Goal: Transaction & Acquisition: Book appointment/travel/reservation

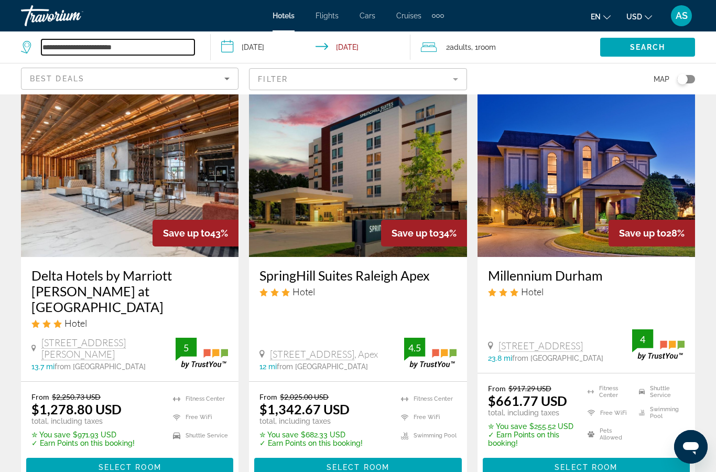
click at [63, 51] on input "**********" at bounding box center [117, 47] width 153 height 16
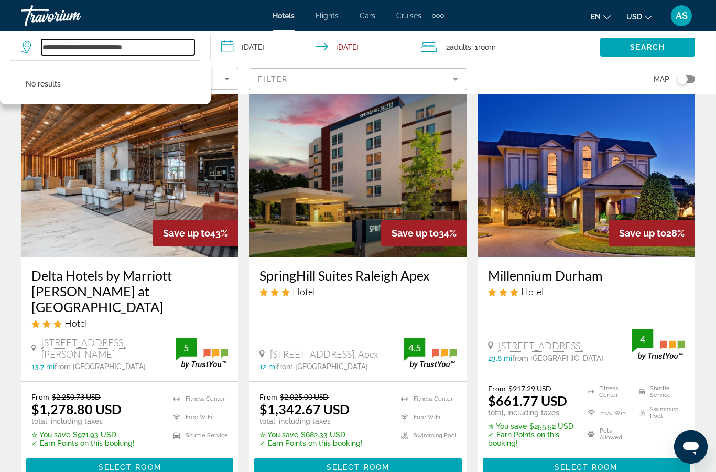
type input "**********"
click at [670, 45] on span "Search widget" at bounding box center [647, 47] width 95 height 25
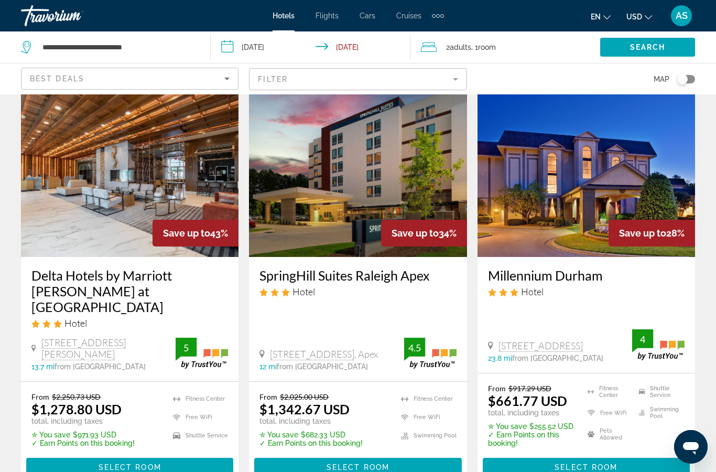
click at [688, 80] on div "Toggle map" at bounding box center [687, 79] width 18 height 8
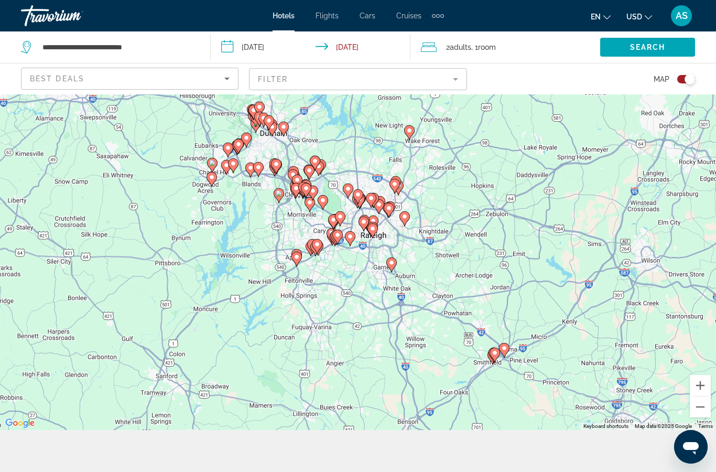
click at [216, 186] on icon "Main content" at bounding box center [211, 180] width 9 height 14
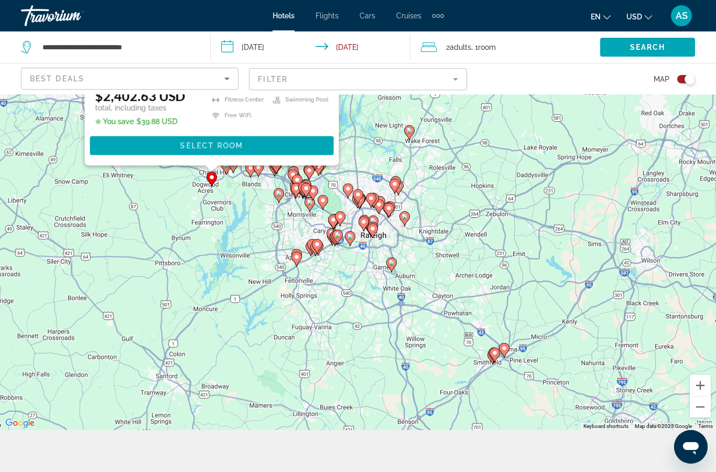
click at [216, 186] on icon "Main content" at bounding box center [211, 180] width 9 height 14
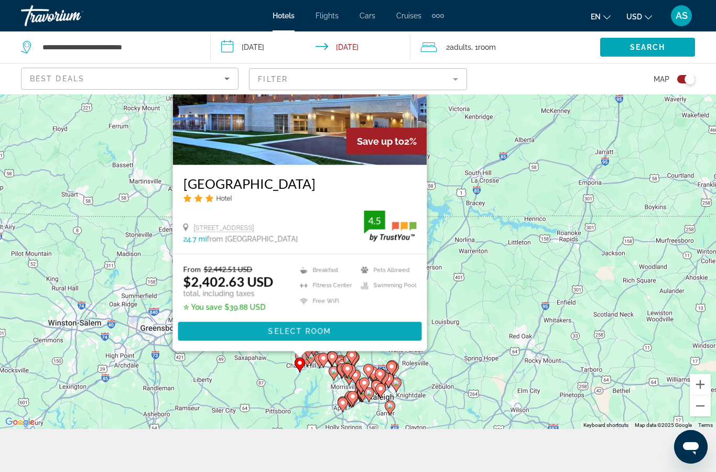
scroll to position [45, 0]
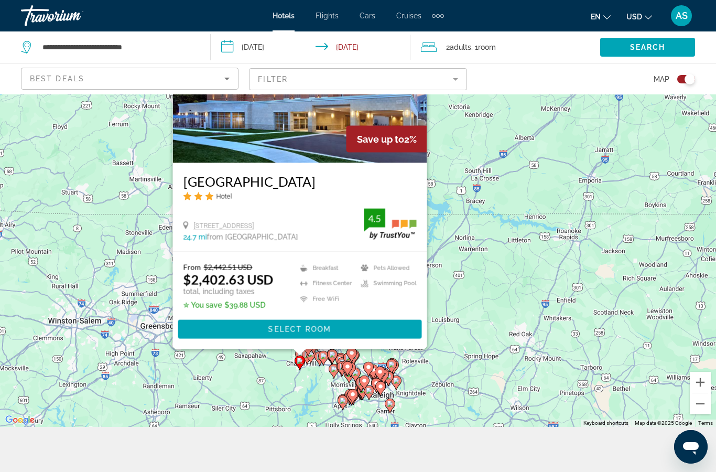
click at [293, 393] on div "To activate drag with keyboard, press Alt + Enter. Once in keyboard drag state,…" at bounding box center [358, 238] width 716 height 378
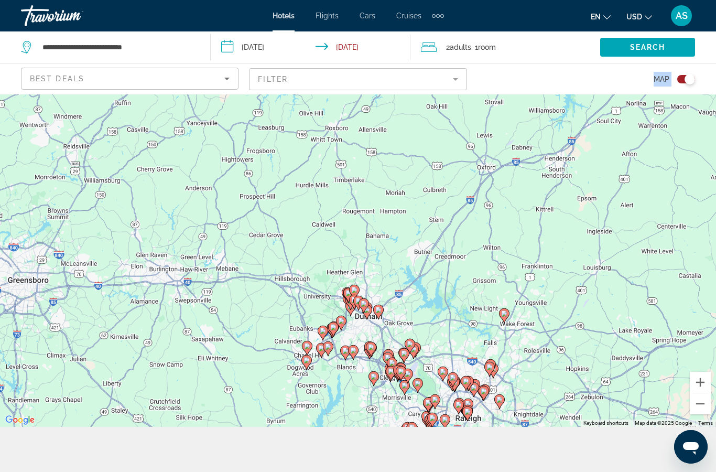
click at [293, 393] on div "To activate drag with keyboard, press Alt + Enter. Once in keyboard drag state,…" at bounding box center [358, 238] width 716 height 378
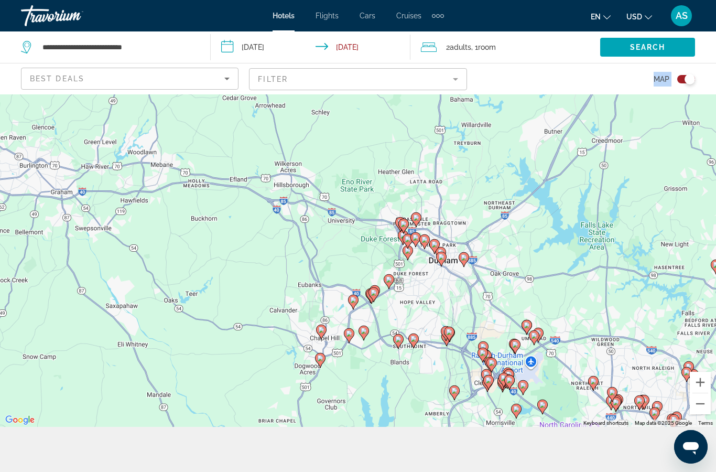
click at [293, 393] on div "To activate drag with keyboard, press Alt + Enter. Once in keyboard drag state,…" at bounding box center [358, 238] width 716 height 378
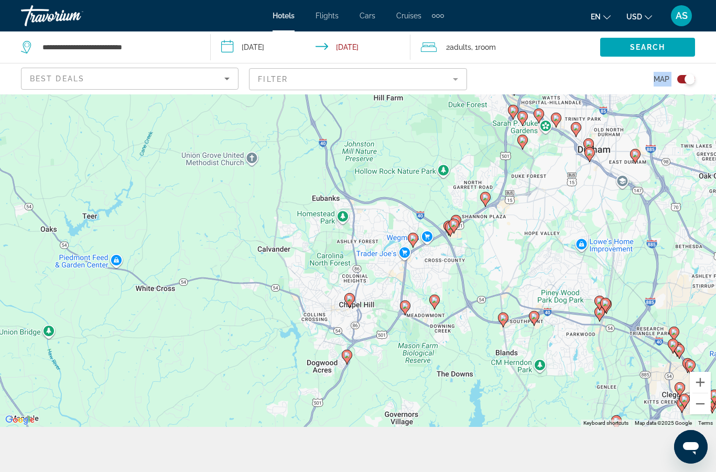
click at [356, 351] on div "To activate drag with keyboard, press Alt + Enter. Once in keyboard drag state,…" at bounding box center [358, 238] width 716 height 378
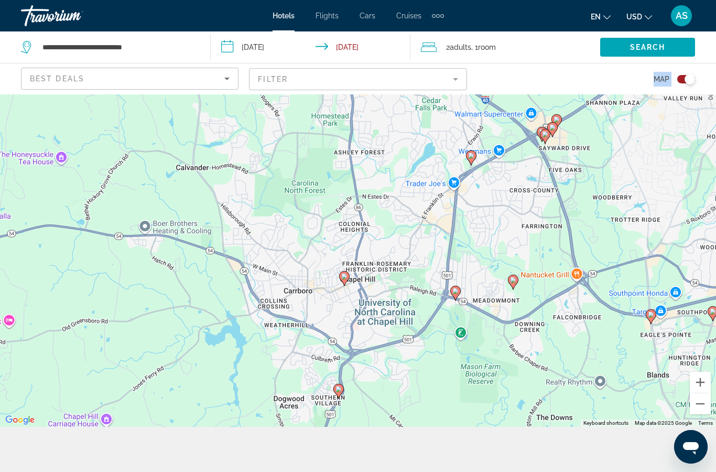
click at [356, 351] on div "To activate drag with keyboard, press Alt + Enter. Once in keyboard drag state,…" at bounding box center [358, 238] width 716 height 378
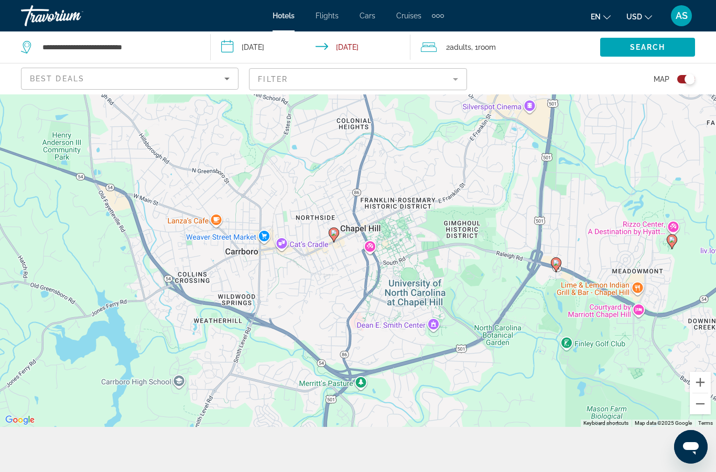
click at [332, 236] on image "Main content" at bounding box center [334, 233] width 6 height 6
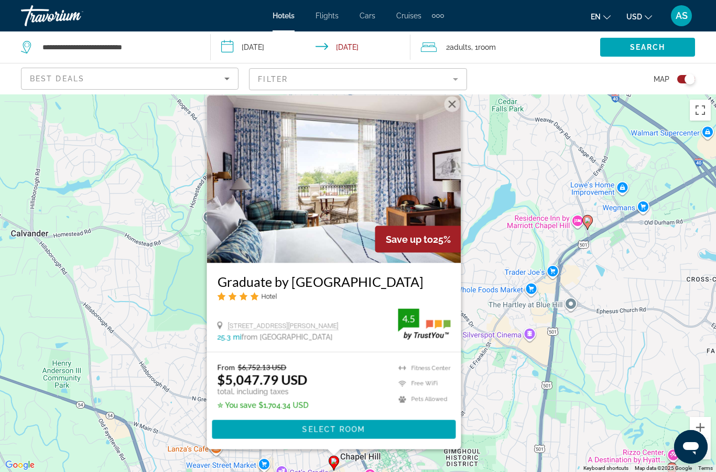
click at [502, 427] on div "To activate drag with keyboard, press Alt + Enter. Once in keyboard drag state,…" at bounding box center [358, 283] width 716 height 378
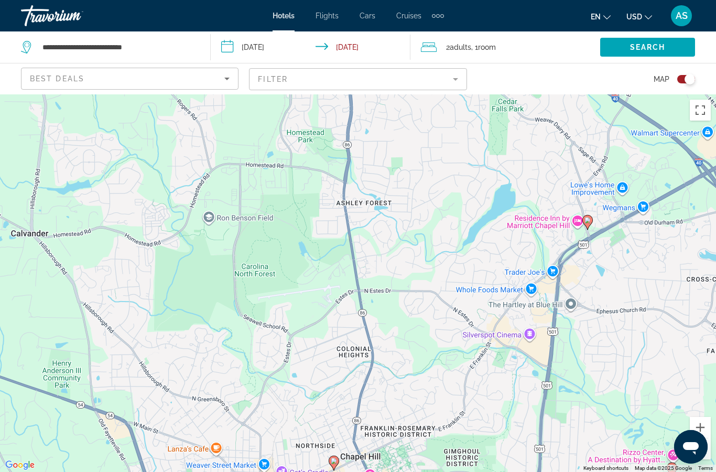
click at [588, 223] on image "Main content" at bounding box center [588, 220] width 6 height 6
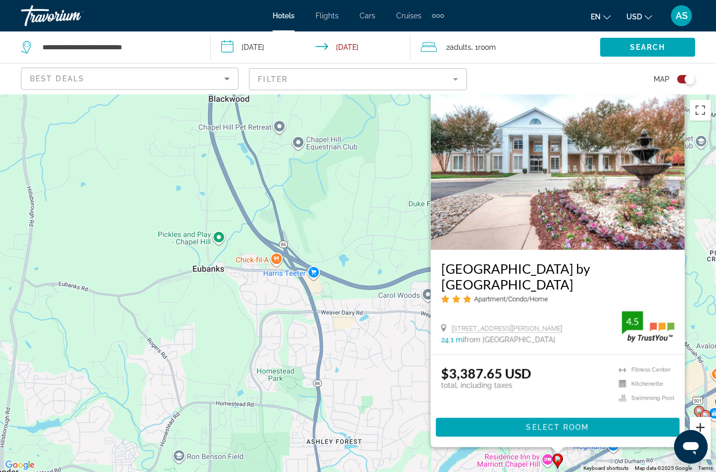
click at [709, 471] on html "**********" at bounding box center [358, 236] width 716 height 472
click at [708, 471] on html "**********" at bounding box center [358, 236] width 716 height 472
click at [295, 280] on div "To activate drag with keyboard, press Alt + Enter. Once in keyboard drag state,…" at bounding box center [358, 283] width 716 height 378
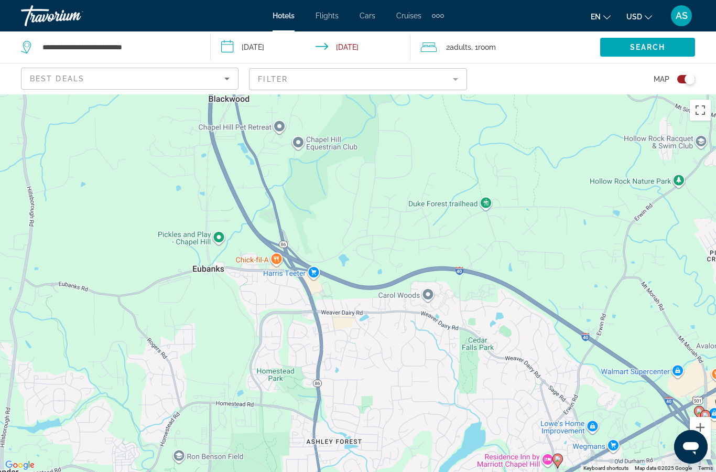
click at [698, 432] on div "Open messaging window" at bounding box center [690, 446] width 31 height 31
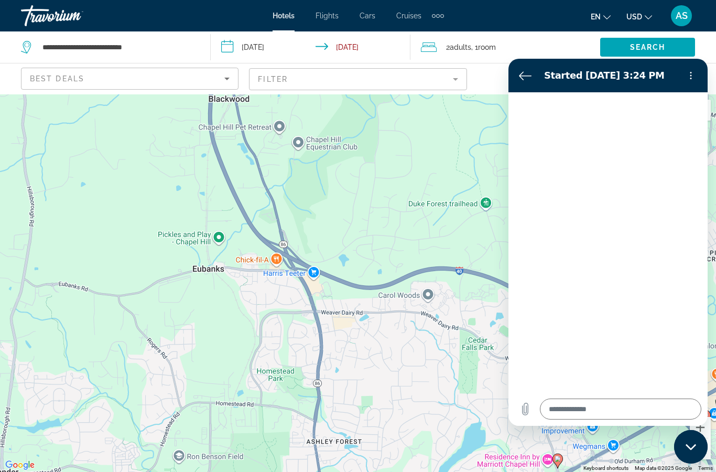
type textarea "*"
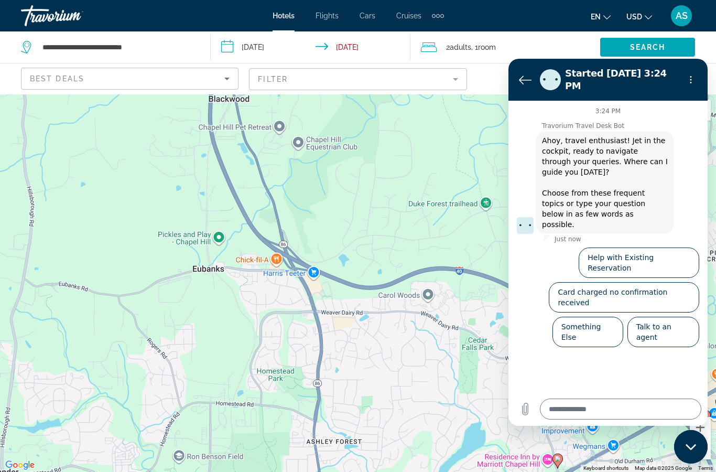
click at [525, 122] on div "Travorium Travel Desk Bot Travorium Travel Desk Bot says: [PERSON_NAME], travel…" at bounding box center [612, 183] width 191 height 122
click at [692, 130] on div "Travorium Travel Desk Bot says: [PERSON_NAME], travel enthusiast! Jet in the co…" at bounding box center [612, 182] width 191 height 104
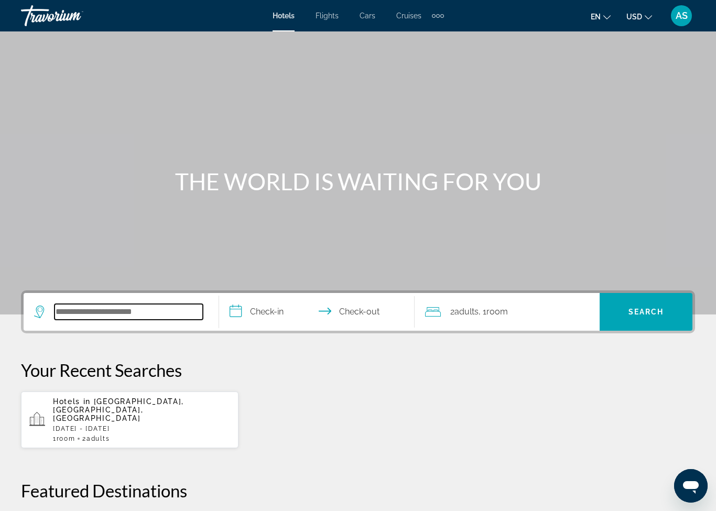
click at [144, 312] on input "Search widget" at bounding box center [129, 312] width 148 height 16
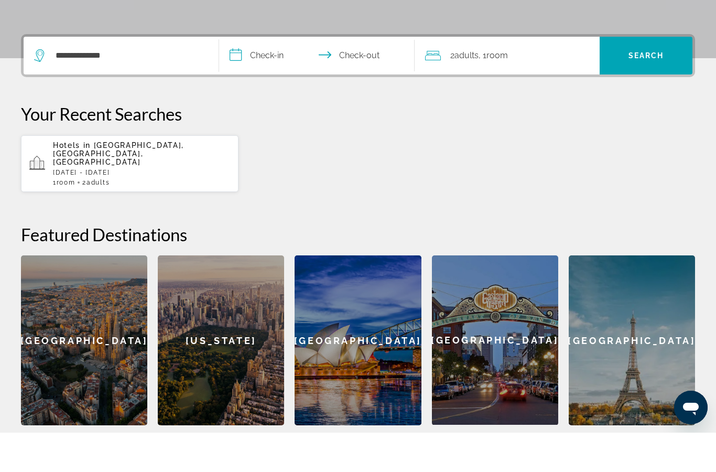
scroll to position [256, 0]
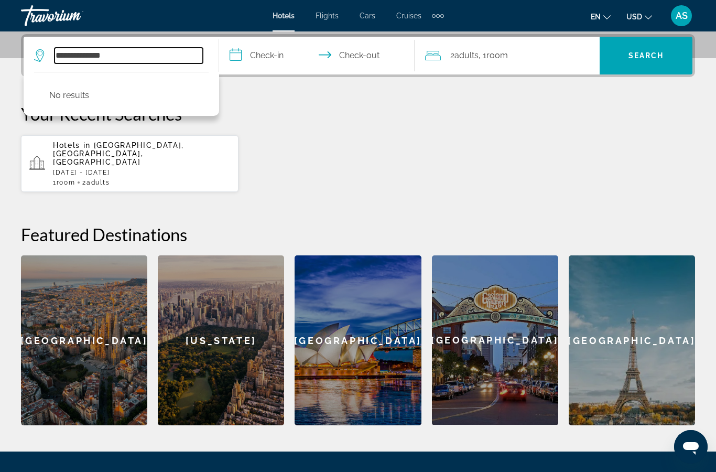
click at [130, 55] on input "**********" at bounding box center [129, 56] width 148 height 16
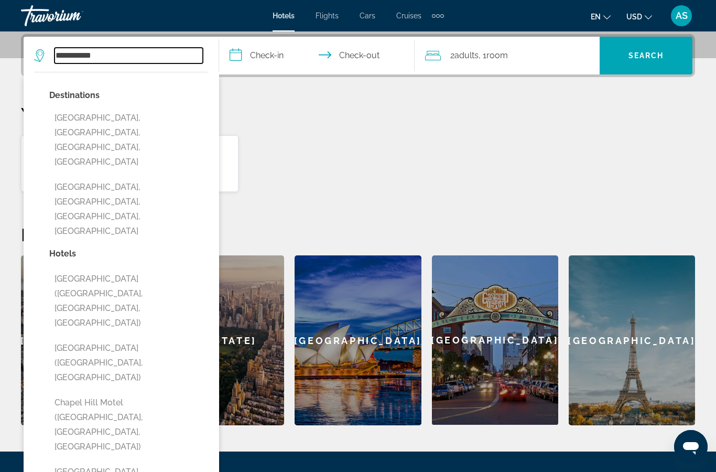
type input "**********"
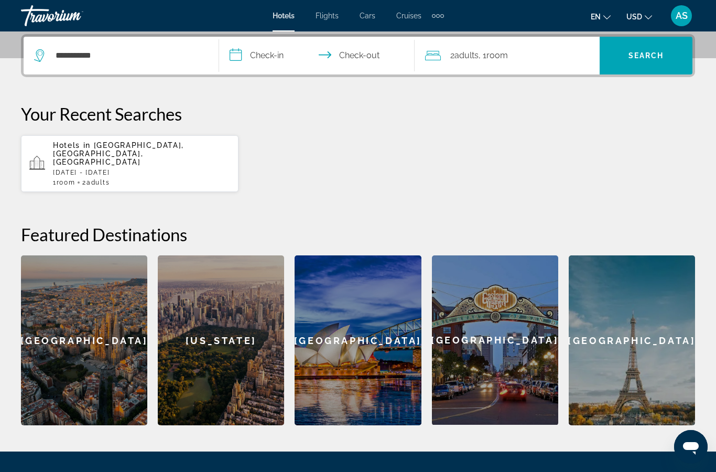
click at [140, 147] on span "Raleigh, NC, United States" at bounding box center [118, 153] width 131 height 25
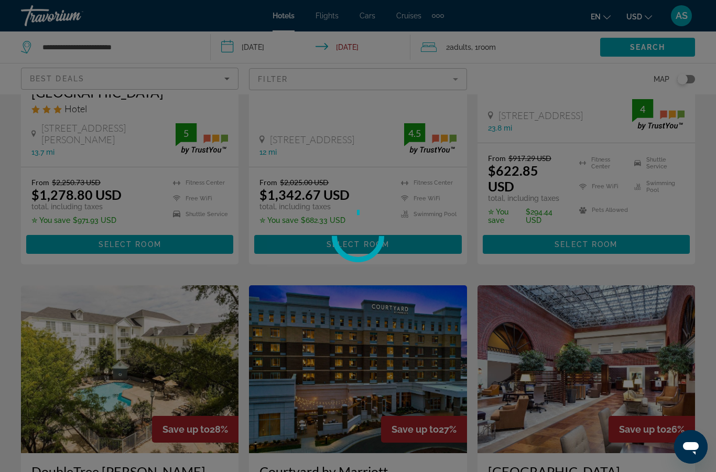
scroll to position [42, 0]
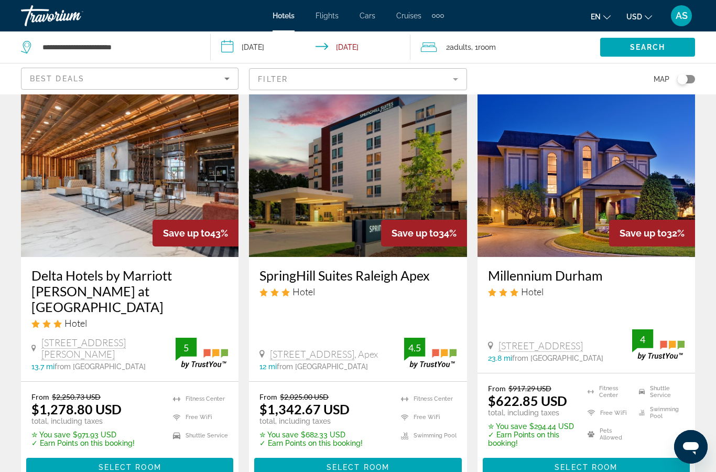
click at [269, 48] on input "**********" at bounding box center [313, 48] width 205 height 35
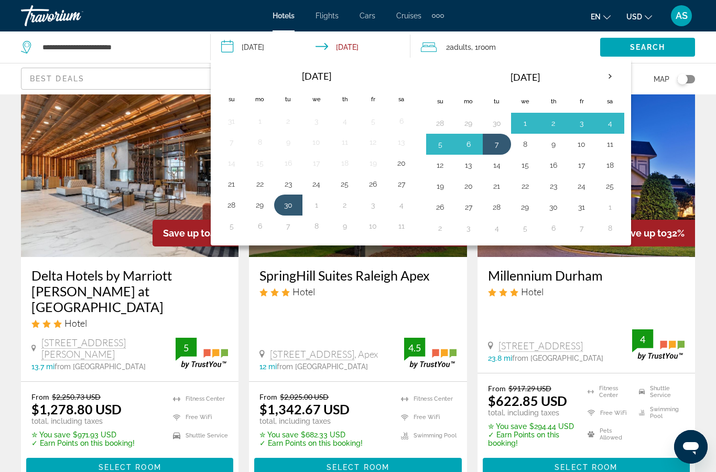
click at [269, 48] on input "**********" at bounding box center [313, 48] width 205 height 35
click at [172, 47] on input "**********" at bounding box center [117, 47] width 153 height 16
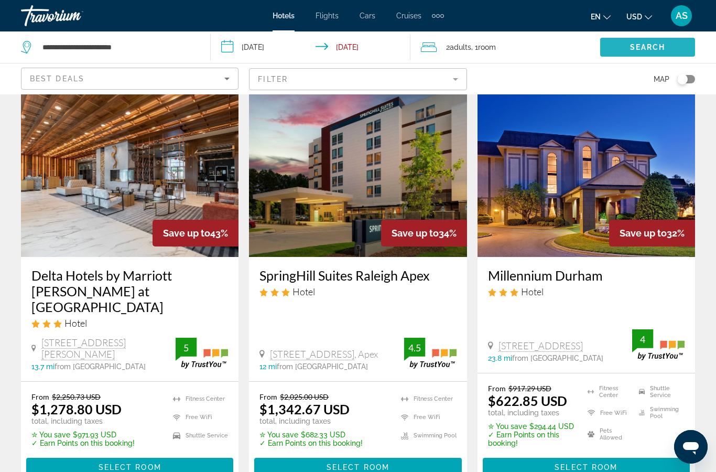
click at [641, 51] on span "Search" at bounding box center [648, 47] width 36 height 8
click at [681, 80] on div "Toggle map" at bounding box center [683, 79] width 10 height 10
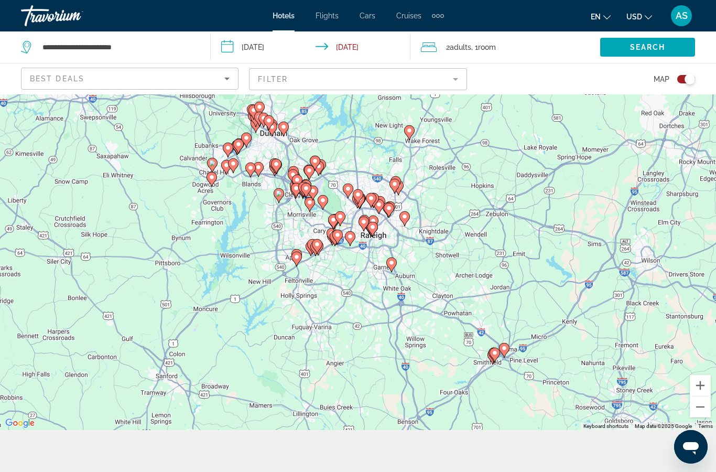
click at [202, 211] on div "To activate drag with keyboard, press Alt + Enter. Once in keyboard drag state,…" at bounding box center [358, 241] width 716 height 378
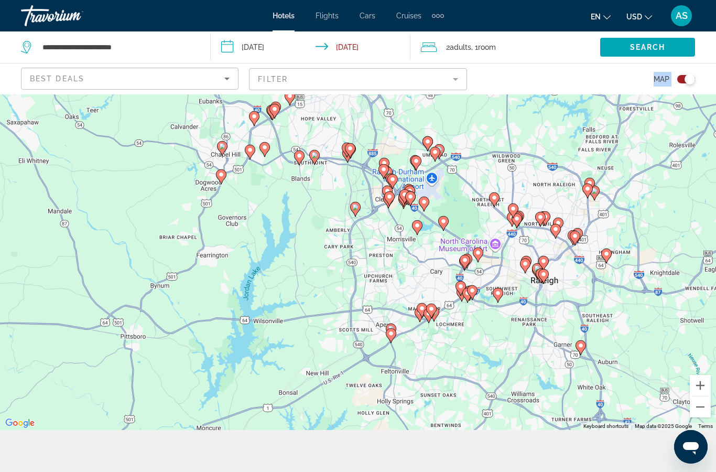
click at [202, 211] on div "To activate drag with keyboard, press Alt + Enter. Once in keyboard drag state,…" at bounding box center [358, 241] width 716 height 378
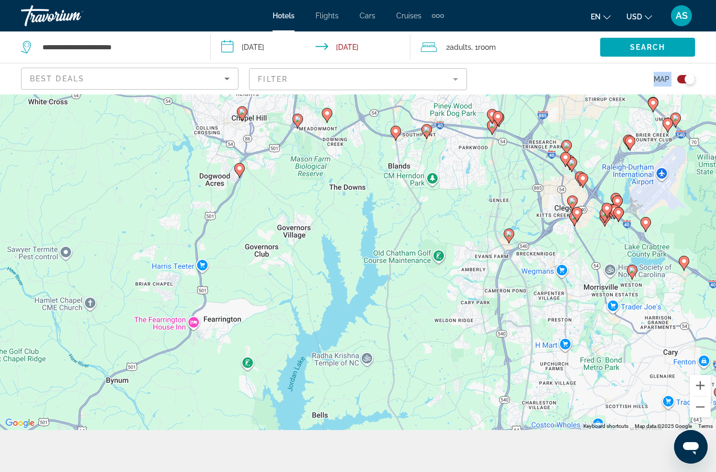
click at [298, 122] on image "Main content" at bounding box center [298, 119] width 6 height 6
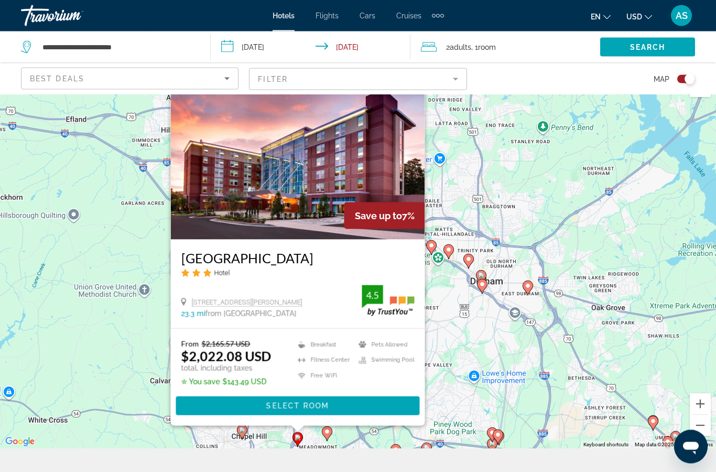
scroll to position [13, 0]
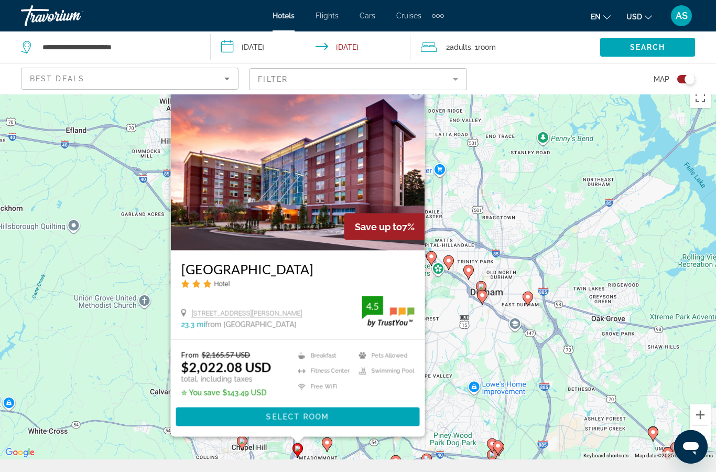
click at [417, 100] on button "Close" at bounding box center [417, 92] width 16 height 16
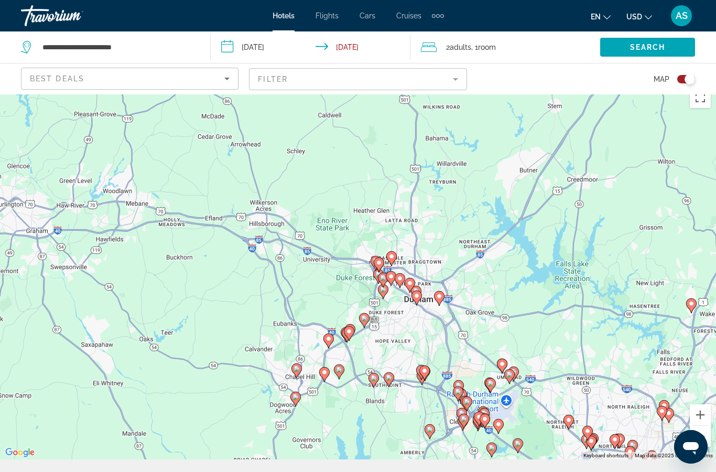
click at [338, 379] on icon "Main content" at bounding box center [339, 372] width 9 height 14
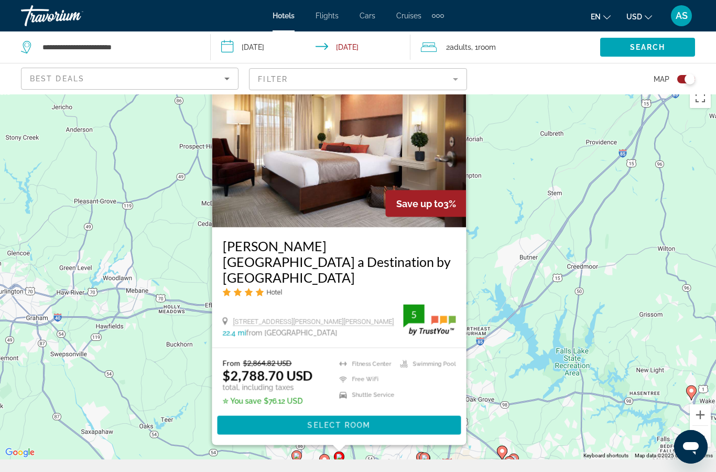
click at [458, 77] on button "Close" at bounding box center [458, 69] width 16 height 16
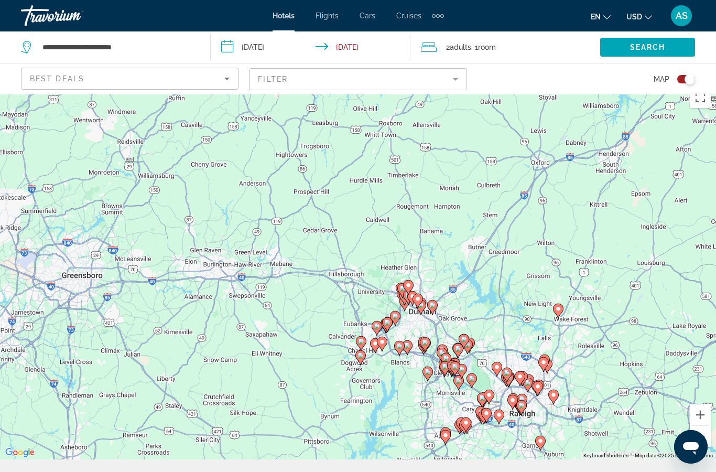
click at [362, 359] on image "Main content" at bounding box center [361, 355] width 6 height 6
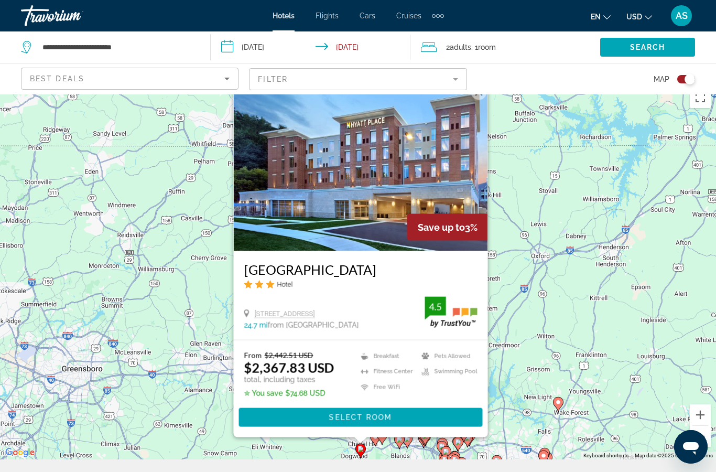
click at [478, 100] on button "Close" at bounding box center [479, 92] width 16 height 16
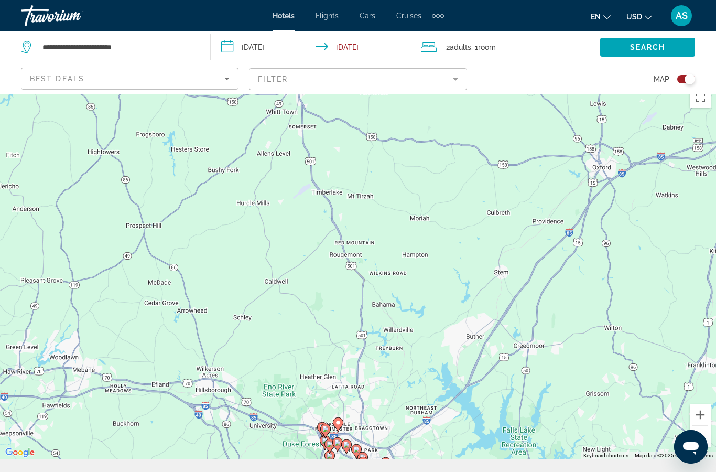
scroll to position [4, 0]
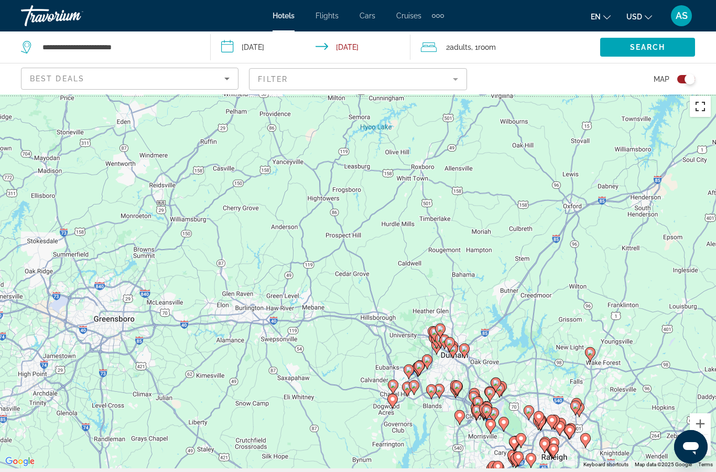
click at [700, 105] on button "Toggle fullscreen view" at bounding box center [700, 106] width 21 height 21
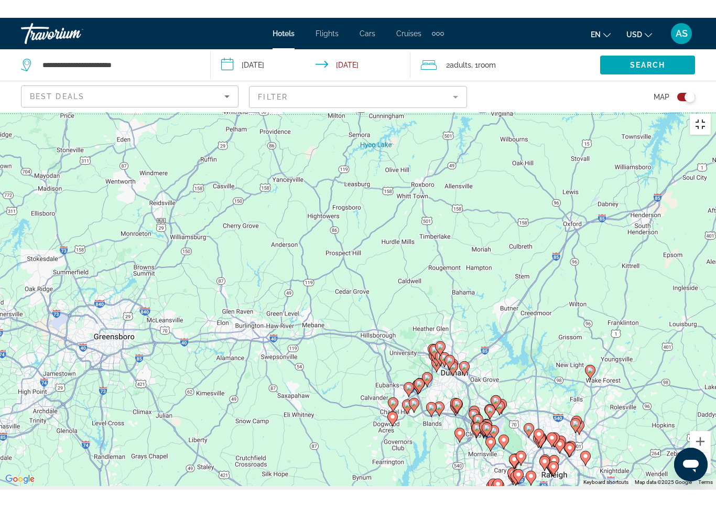
scroll to position [13, 0]
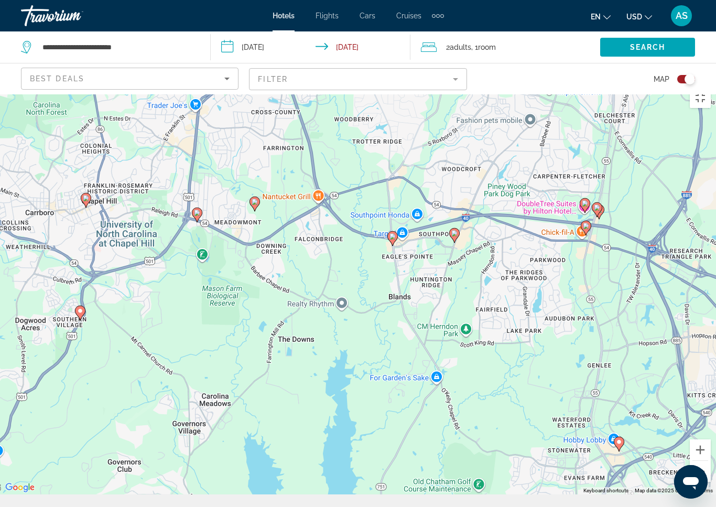
click at [393, 233] on image "Main content" at bounding box center [393, 236] width 6 height 6
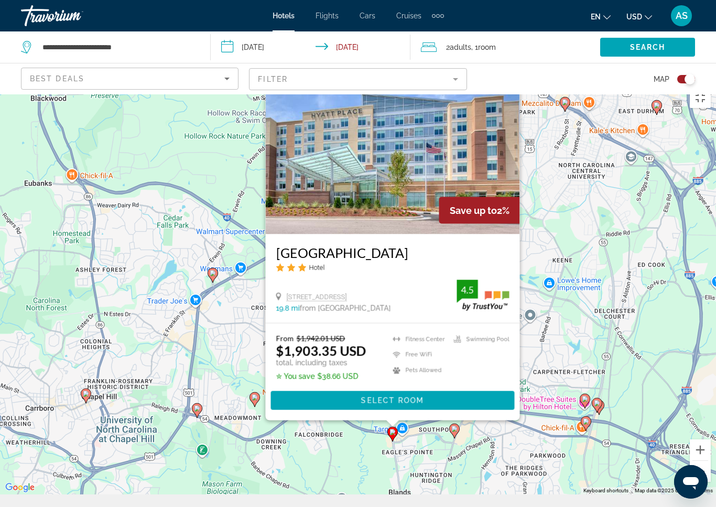
click at [256, 394] on image "Main content" at bounding box center [255, 397] width 6 height 6
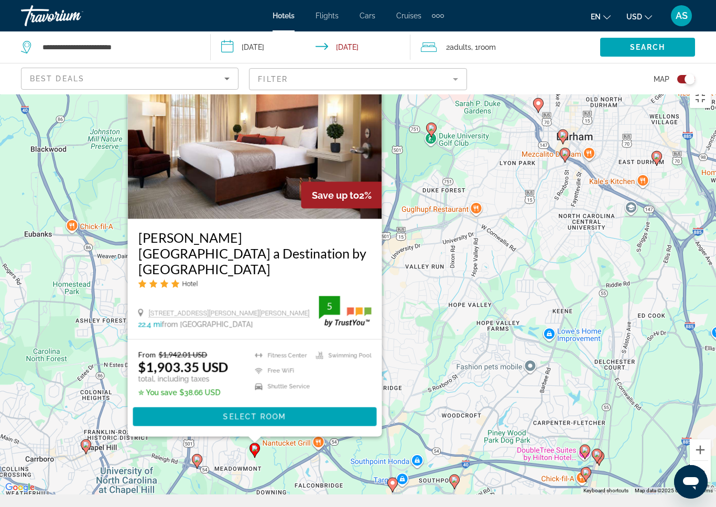
click at [458, 475] on icon "Main content" at bounding box center [454, 482] width 9 height 14
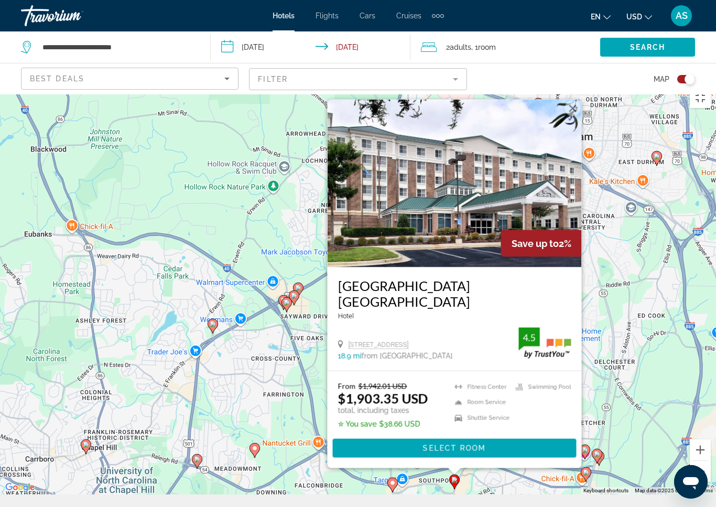
click at [586, 447] on image "Main content" at bounding box center [585, 450] width 6 height 6
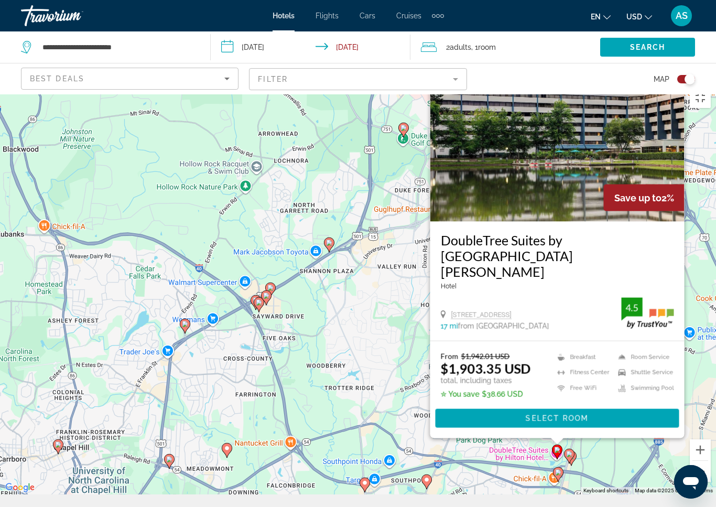
click at [570, 451] on image "Main content" at bounding box center [569, 454] width 6 height 6
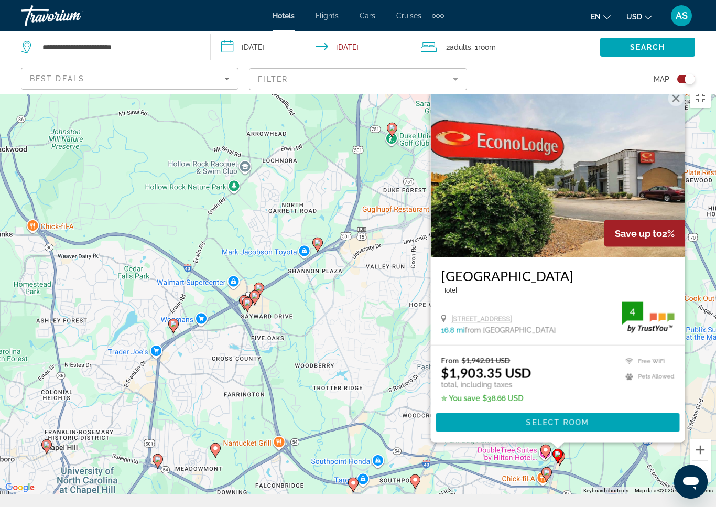
click at [562, 448] on gmp-advanced-marker "Main content" at bounding box center [558, 456] width 10 height 16
click at [564, 450] on gmp-advanced-marker "Main content" at bounding box center [560, 458] width 10 height 16
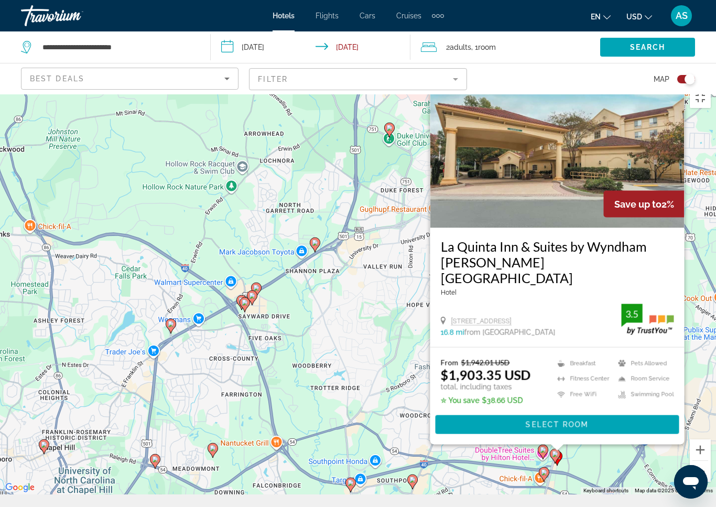
click at [543, 469] on image "Main content" at bounding box center [544, 472] width 6 height 6
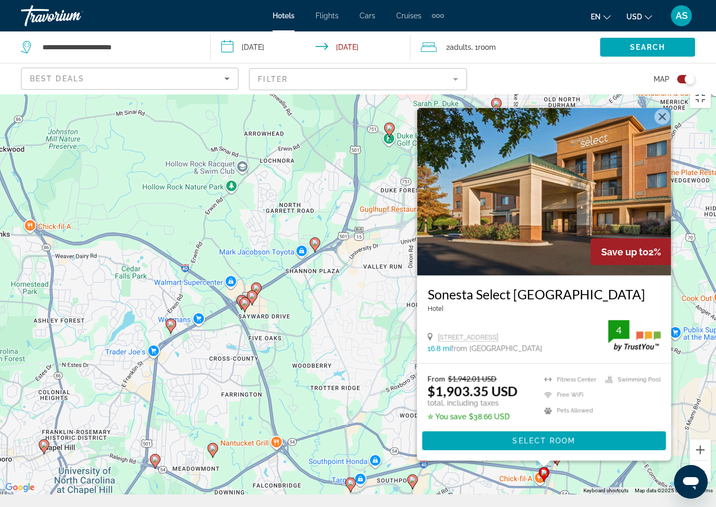
click at [258, 285] on image "Main content" at bounding box center [256, 288] width 6 height 6
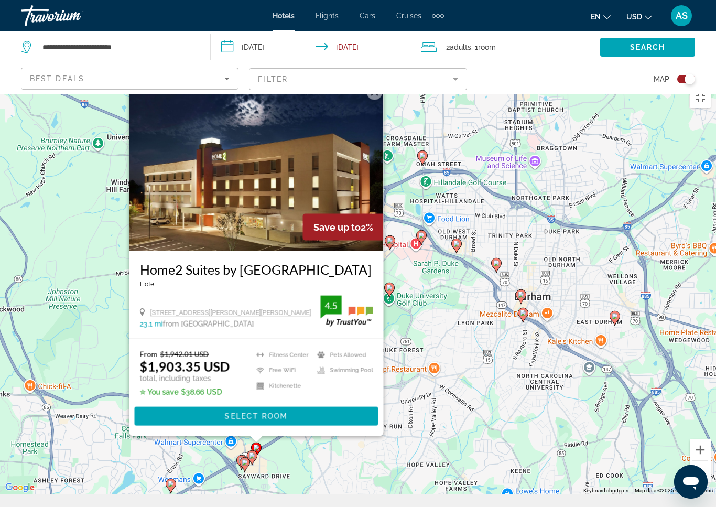
click at [252, 453] on image "Main content" at bounding box center [252, 456] width 6 height 6
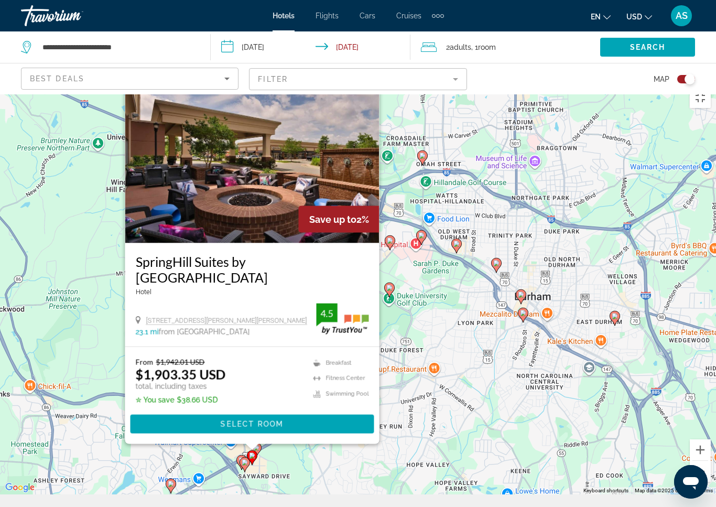
click at [245, 459] on image "Main content" at bounding box center [245, 462] width 6 height 6
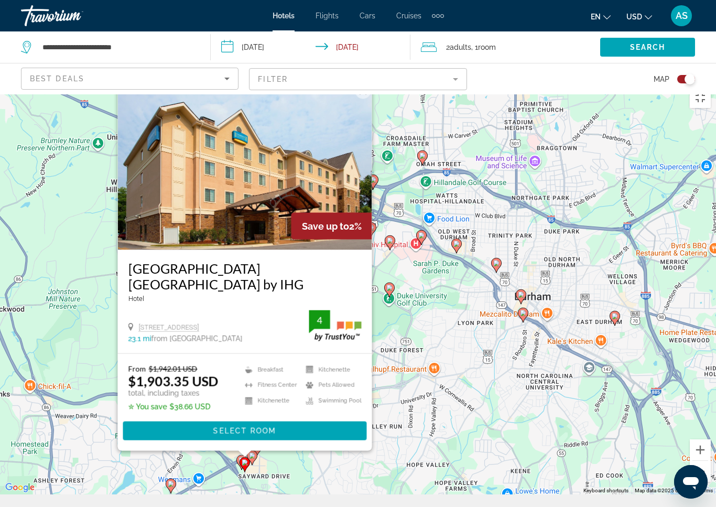
click at [240, 457] on gmp-advanced-marker "Main content" at bounding box center [245, 465] width 10 height 16
click at [238, 455] on icon "Main content" at bounding box center [241, 462] width 9 height 14
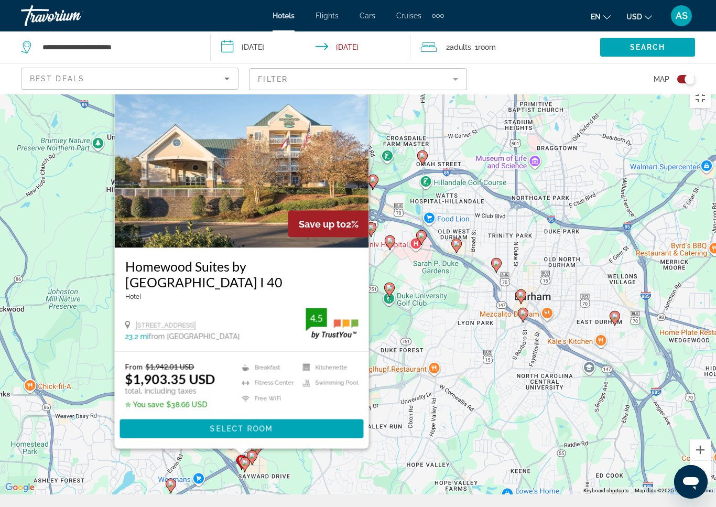
click at [391, 285] on image "Main content" at bounding box center [390, 288] width 6 height 6
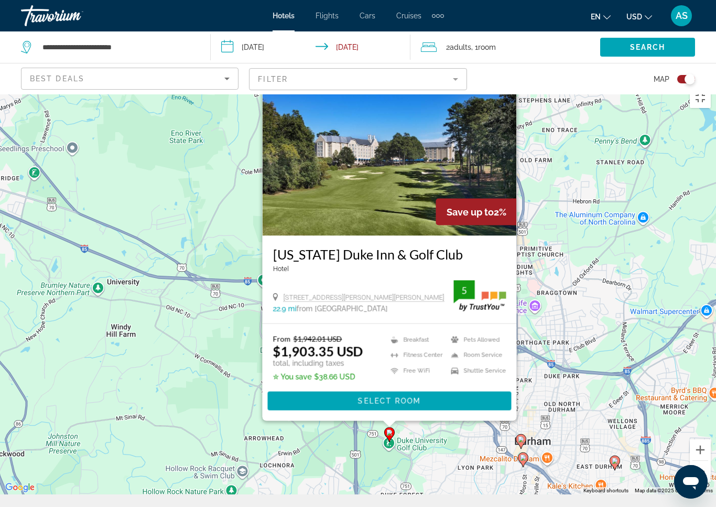
click at [525, 455] on image "Main content" at bounding box center [523, 458] width 6 height 6
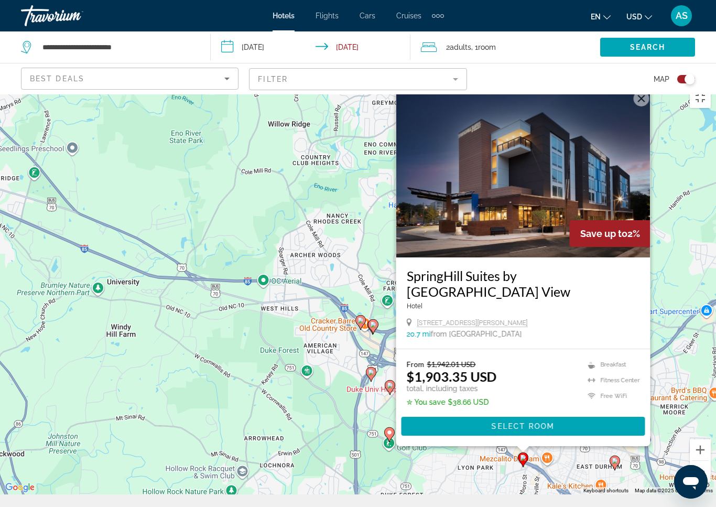
click at [617, 458] on image "Main content" at bounding box center [615, 461] width 6 height 6
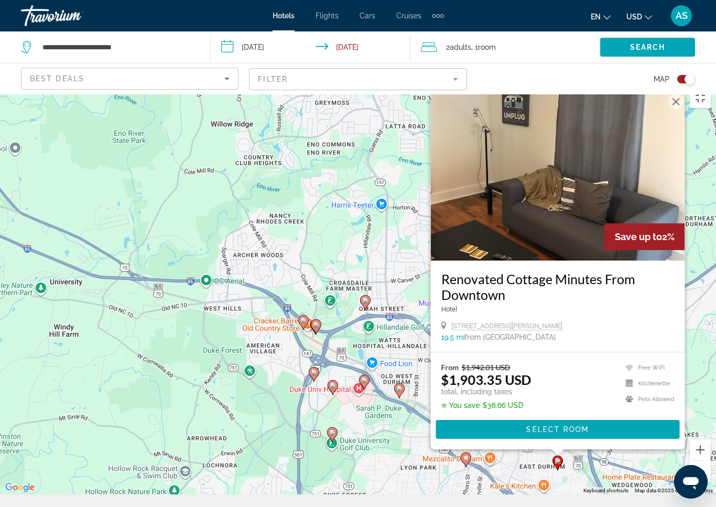
click at [306, 317] on image "Main content" at bounding box center [304, 320] width 6 height 6
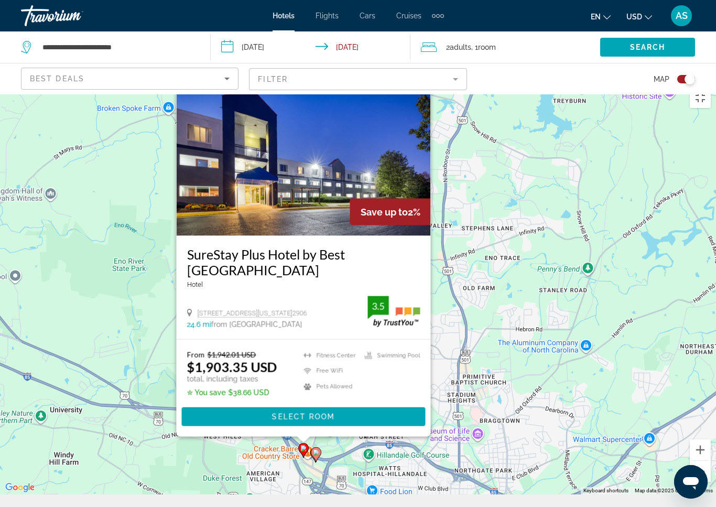
click at [318, 447] on icon "Main content" at bounding box center [316, 454] width 9 height 14
